Goal: Task Accomplishment & Management: Manage account settings

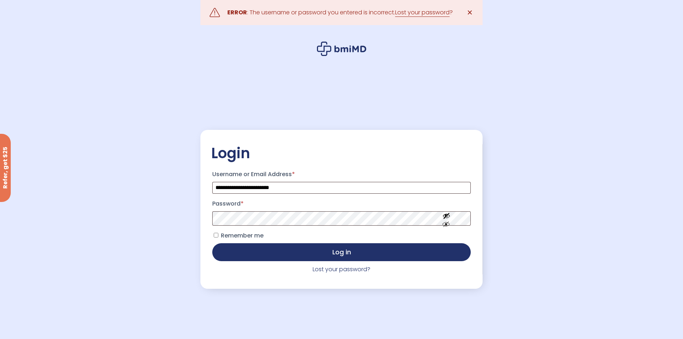
click at [245, 237] on span "Remember me" at bounding box center [242, 235] width 43 height 8
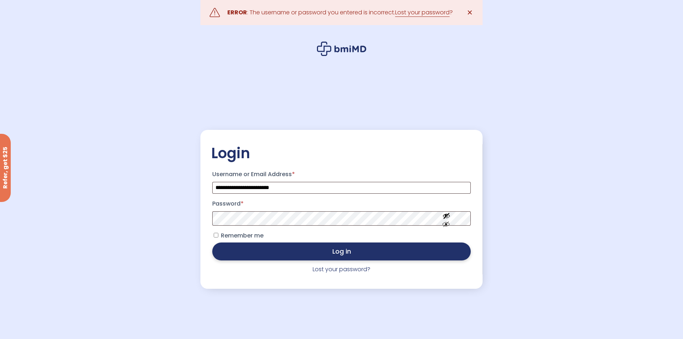
click at [263, 246] on button "Log in" at bounding box center [341, 251] width 258 height 18
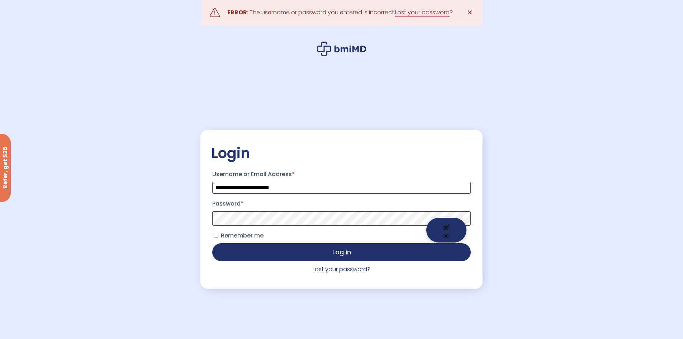
click at [446, 226] on button "Show password" at bounding box center [446, 230] width 40 height 25
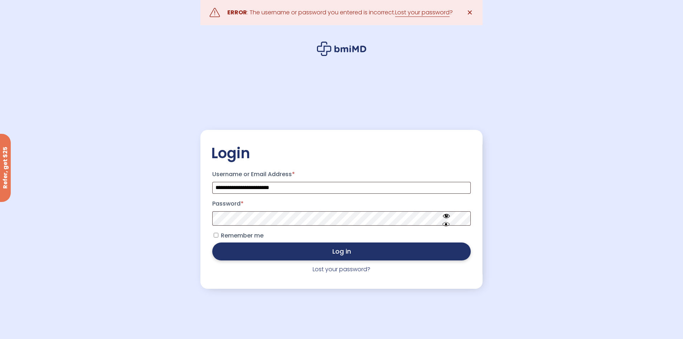
click at [366, 253] on button "Log in" at bounding box center [341, 251] width 258 height 18
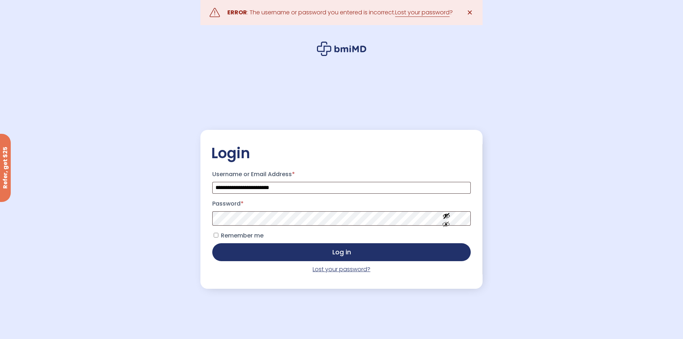
click at [336, 268] on link "Lost your password?" at bounding box center [342, 269] width 58 height 8
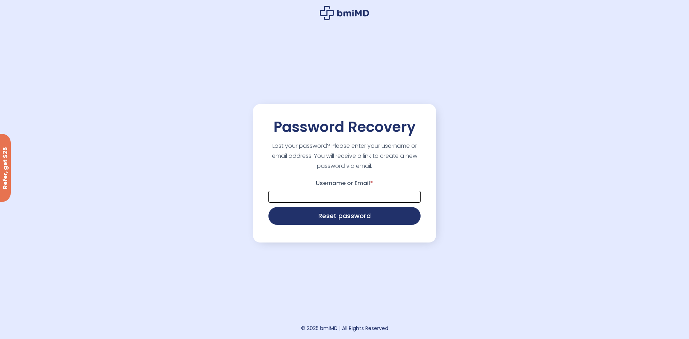
click at [357, 198] on input "Username or Email *" at bounding box center [344, 197] width 152 height 12
type input "**********"
click at [268, 207] on button "Reset password" at bounding box center [344, 216] width 152 height 18
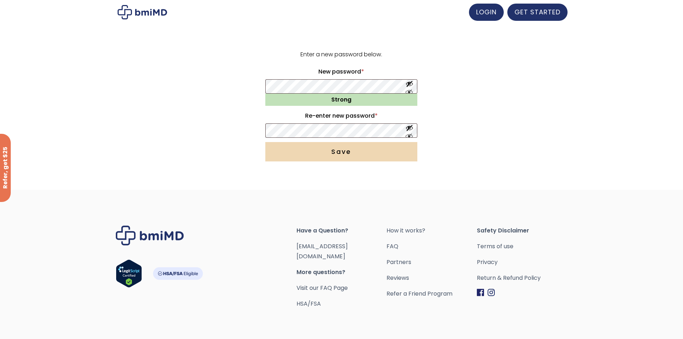
click at [341, 155] on button "Save" at bounding box center [341, 151] width 152 height 19
